Goal: Submit feedback/report problem

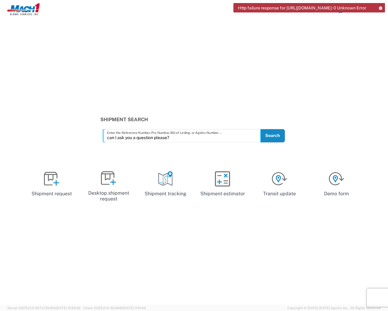
type input "can I ask you a question please?"
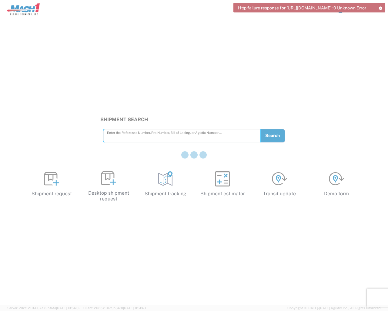
type input "e"
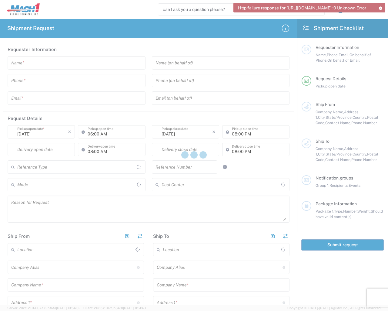
type input "can I ask you a question please?"
type input "Invalid date"
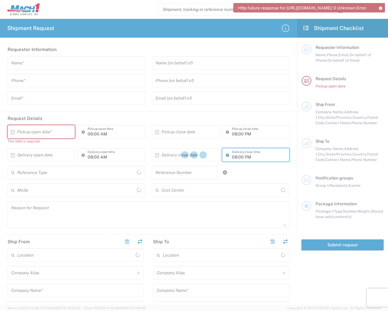
type input "e"
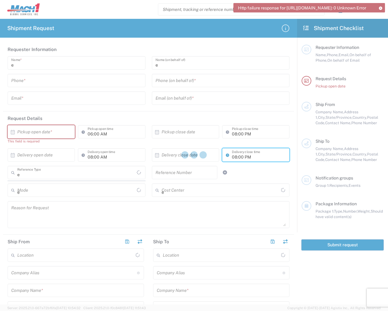
type textarea "e"
type input "e"
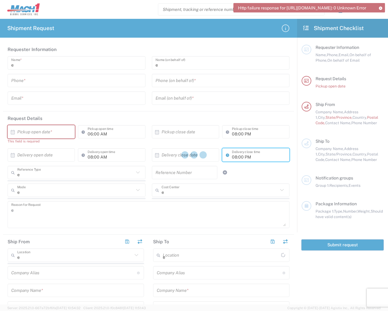
type input "e"
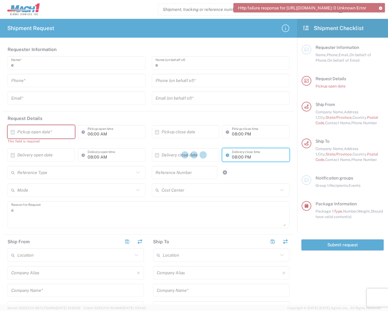
type textarea "e"
type input "e"
type textarea "e"
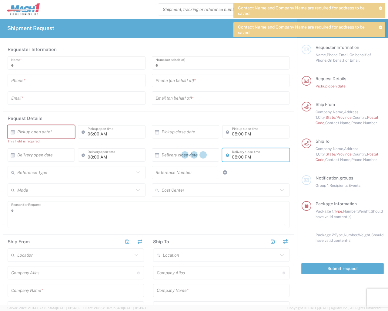
type input "e"
type input "1"
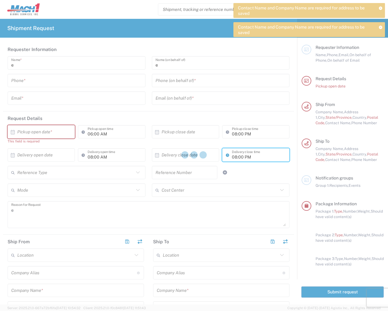
type input "e"
type input "1"
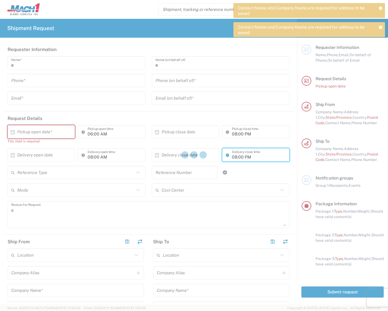
type input "e"
type input "1"
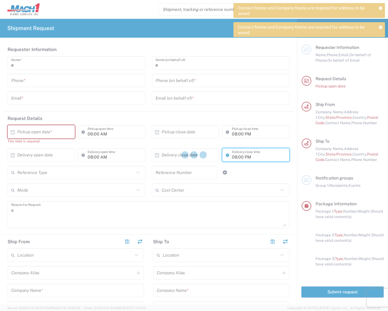
type input "e"
type input "1"
type input "e"
type input "1"
type input "e"
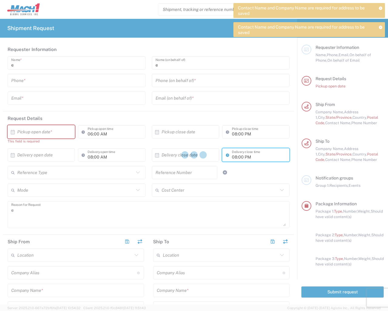
type input "1"
type input "e"
type input "1"
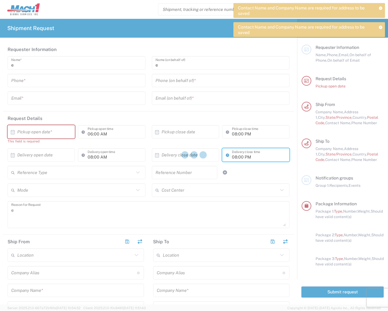
type input "1"
type input "e"
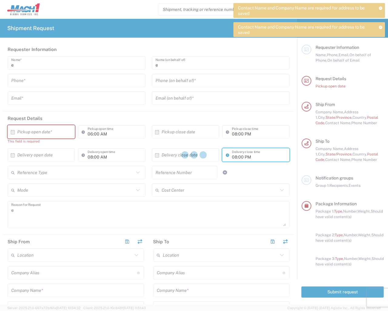
type input "e"
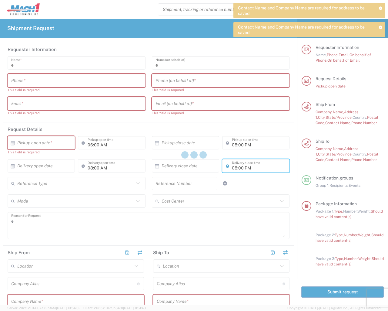
type input "e"
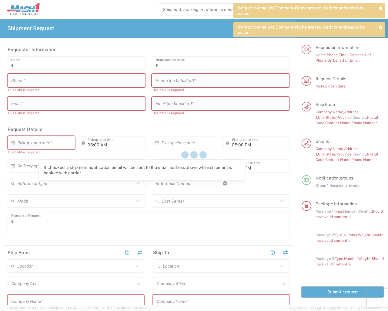
scroll to position [347, 0]
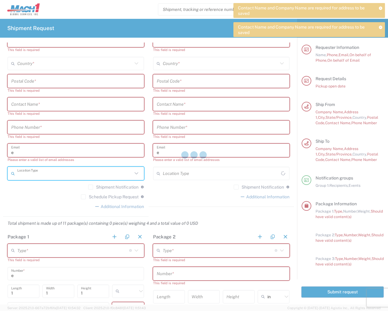
type input "e"
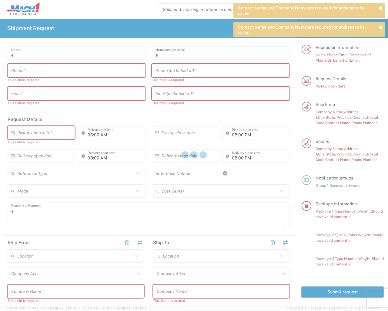
scroll to position [151, 0]
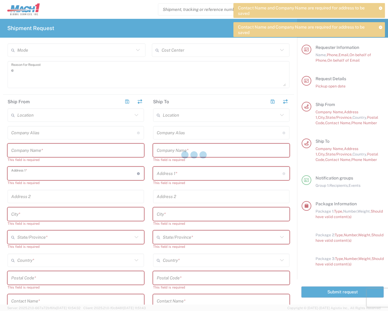
type input "e"
